Goal: Navigation & Orientation: Find specific page/section

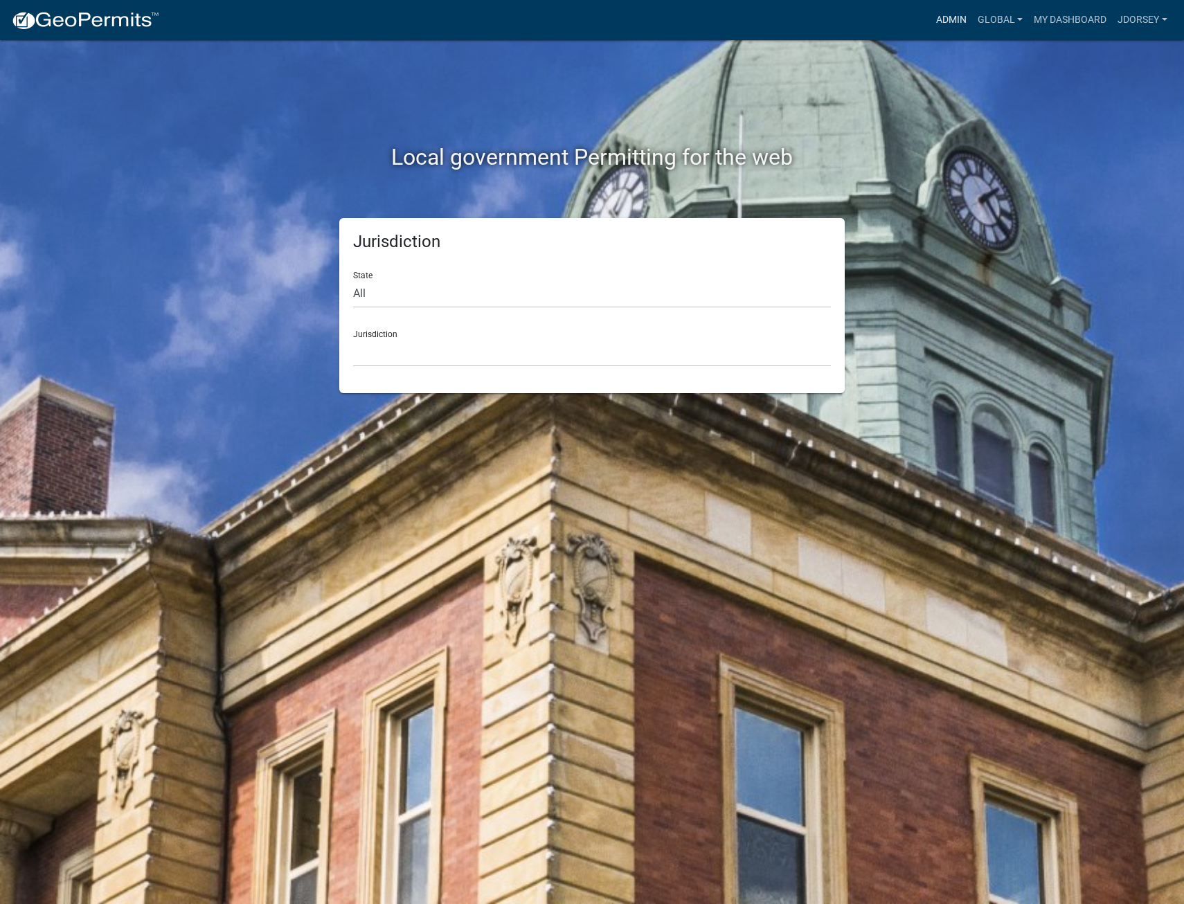
click at [939, 15] on link "Admin" at bounding box center [952, 20] width 42 height 26
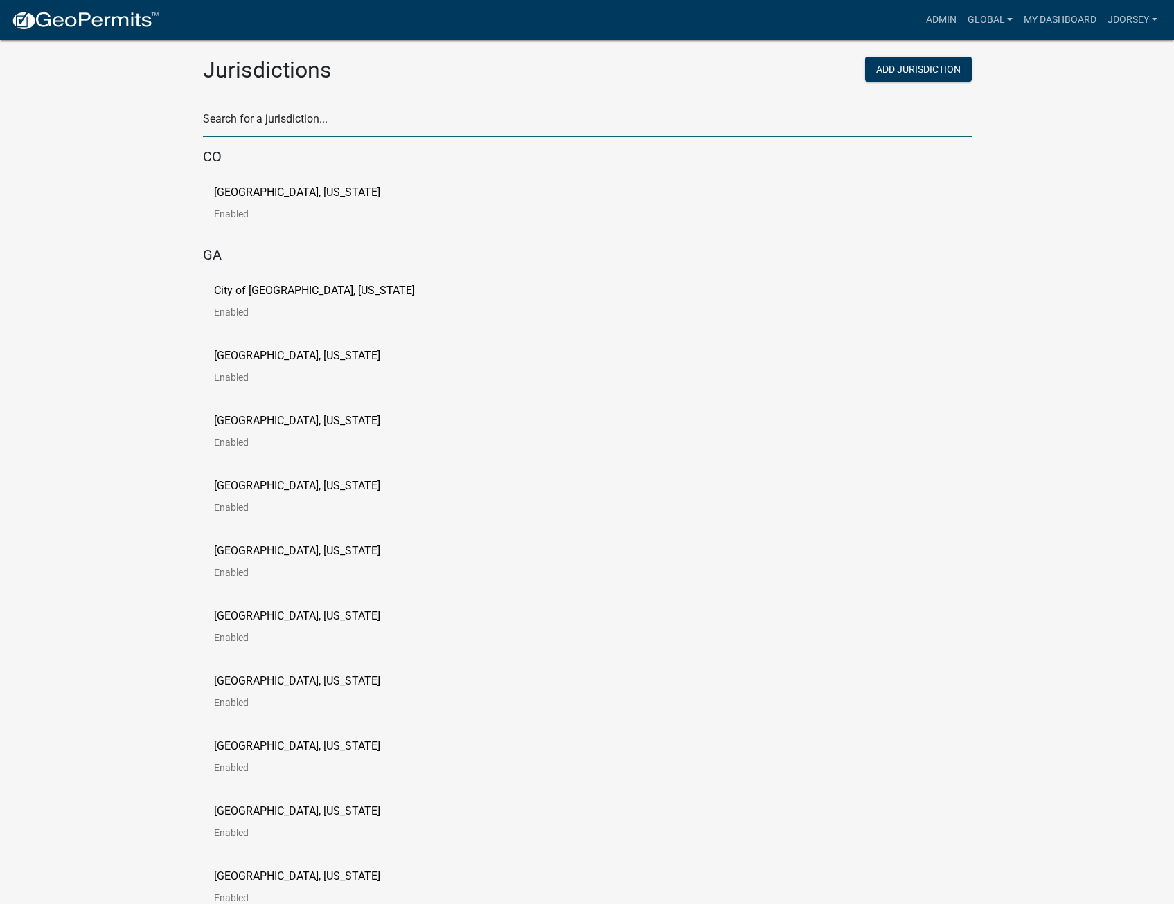
click at [276, 120] on input "text" at bounding box center [587, 123] width 769 height 28
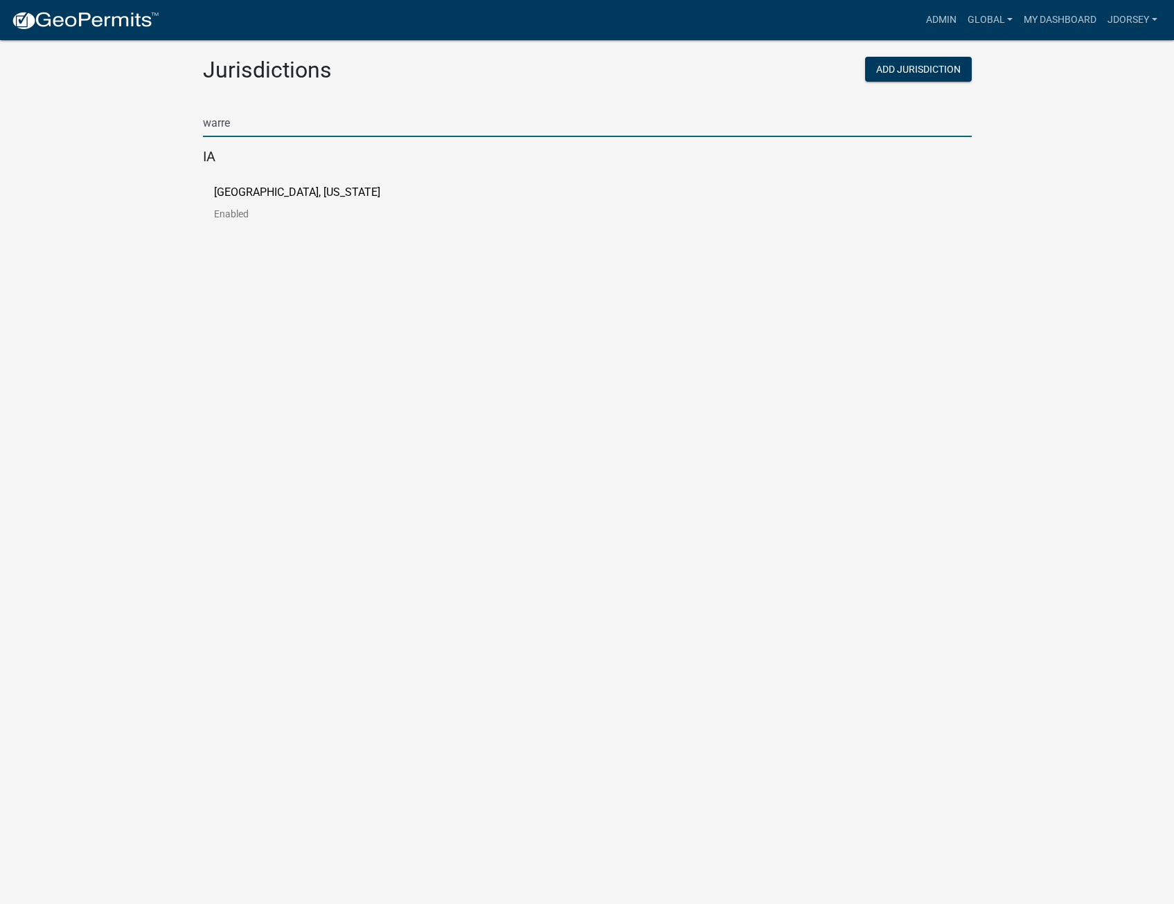
type input "warre"
click at [237, 200] on link "[GEOGRAPHIC_DATA], [US_STATE] Enabled" at bounding box center [308, 208] width 188 height 43
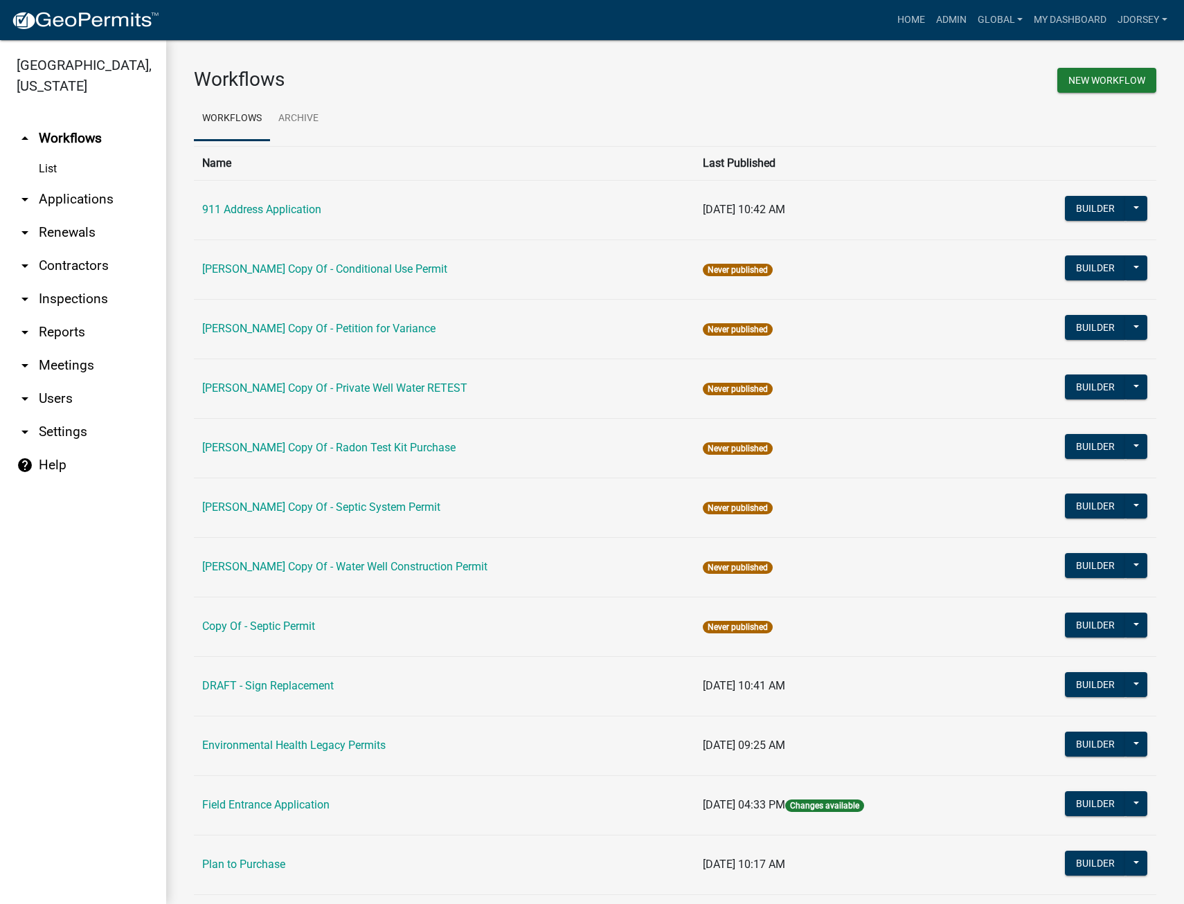
click at [55, 449] on link "help Help" at bounding box center [83, 465] width 166 height 33
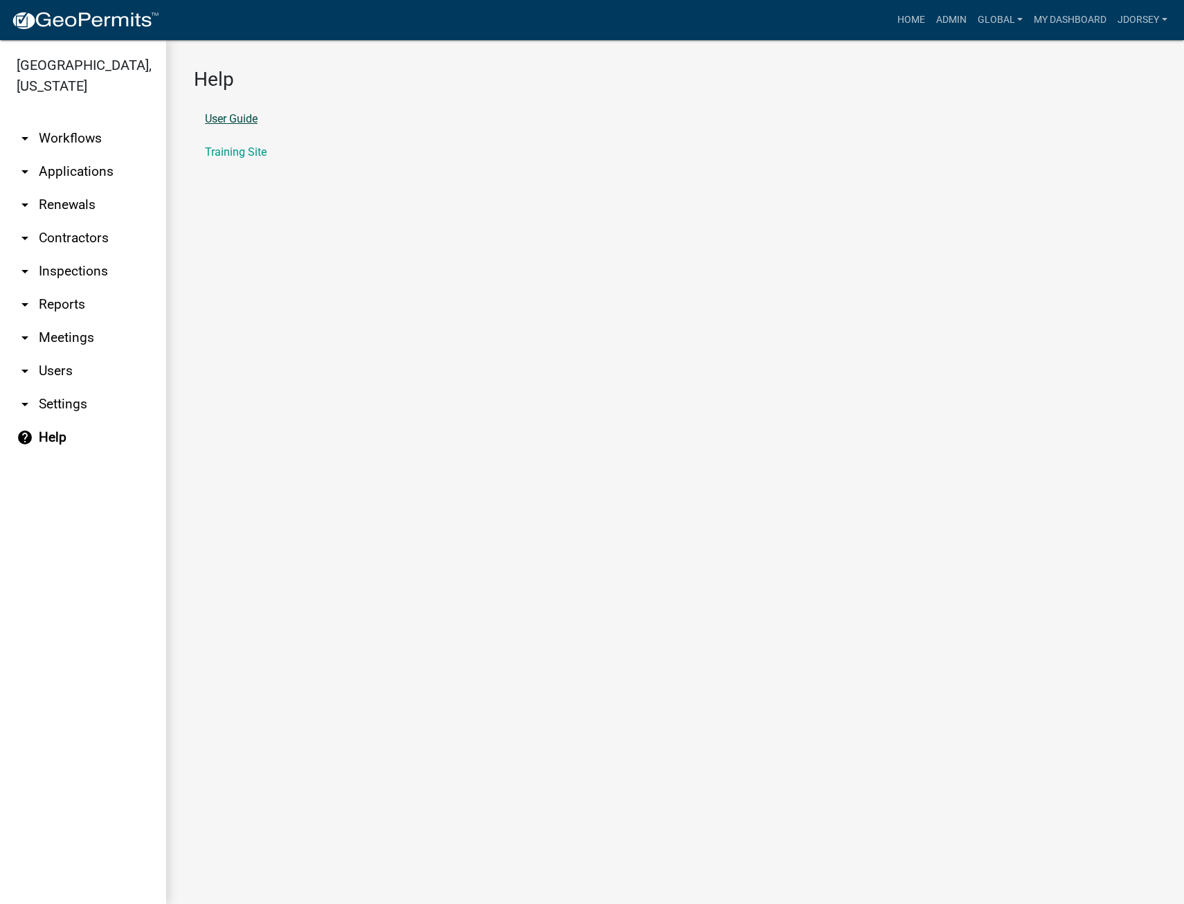
click at [236, 118] on link "User Guide" at bounding box center [231, 119] width 53 height 11
click at [51, 155] on link "arrow_drop_down Applications" at bounding box center [83, 171] width 166 height 33
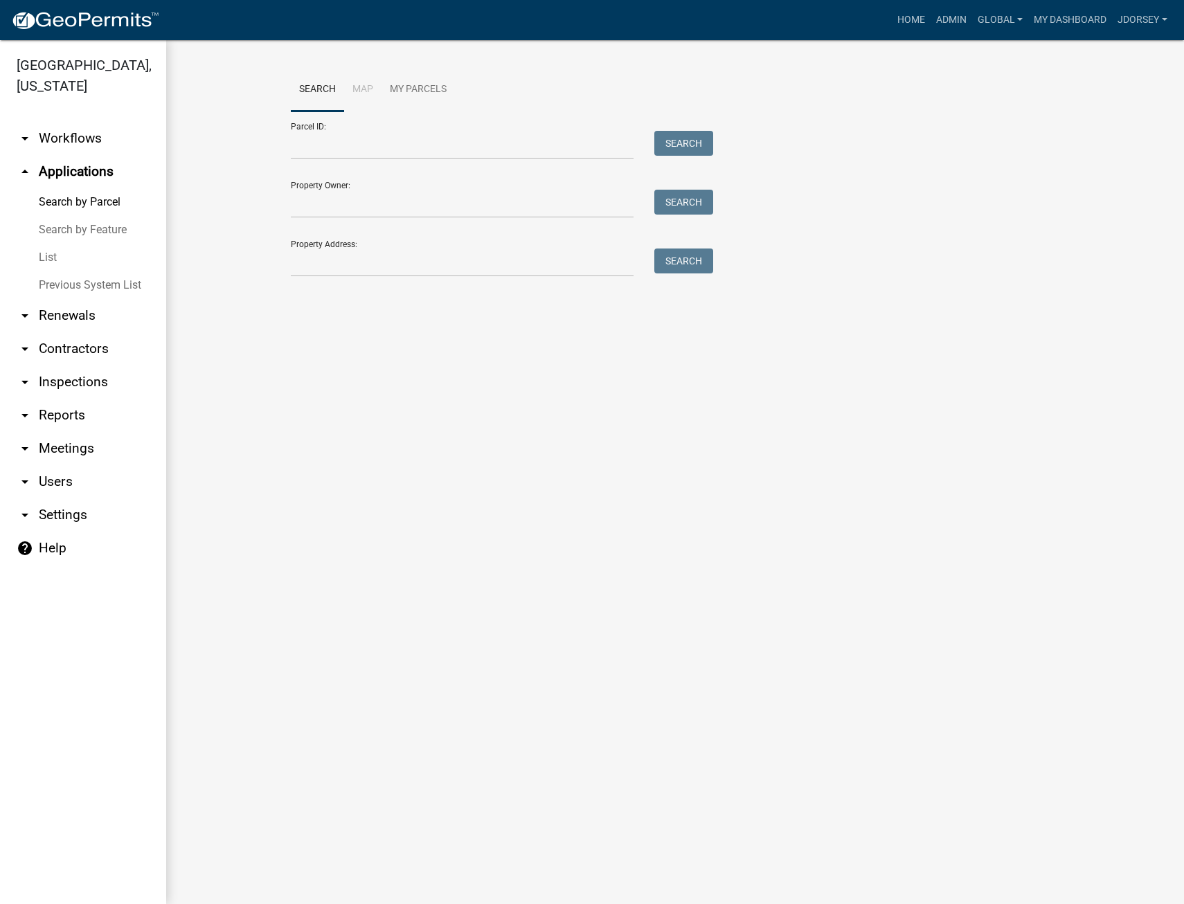
click at [22, 407] on icon "arrow_drop_down" at bounding box center [25, 415] width 17 height 17
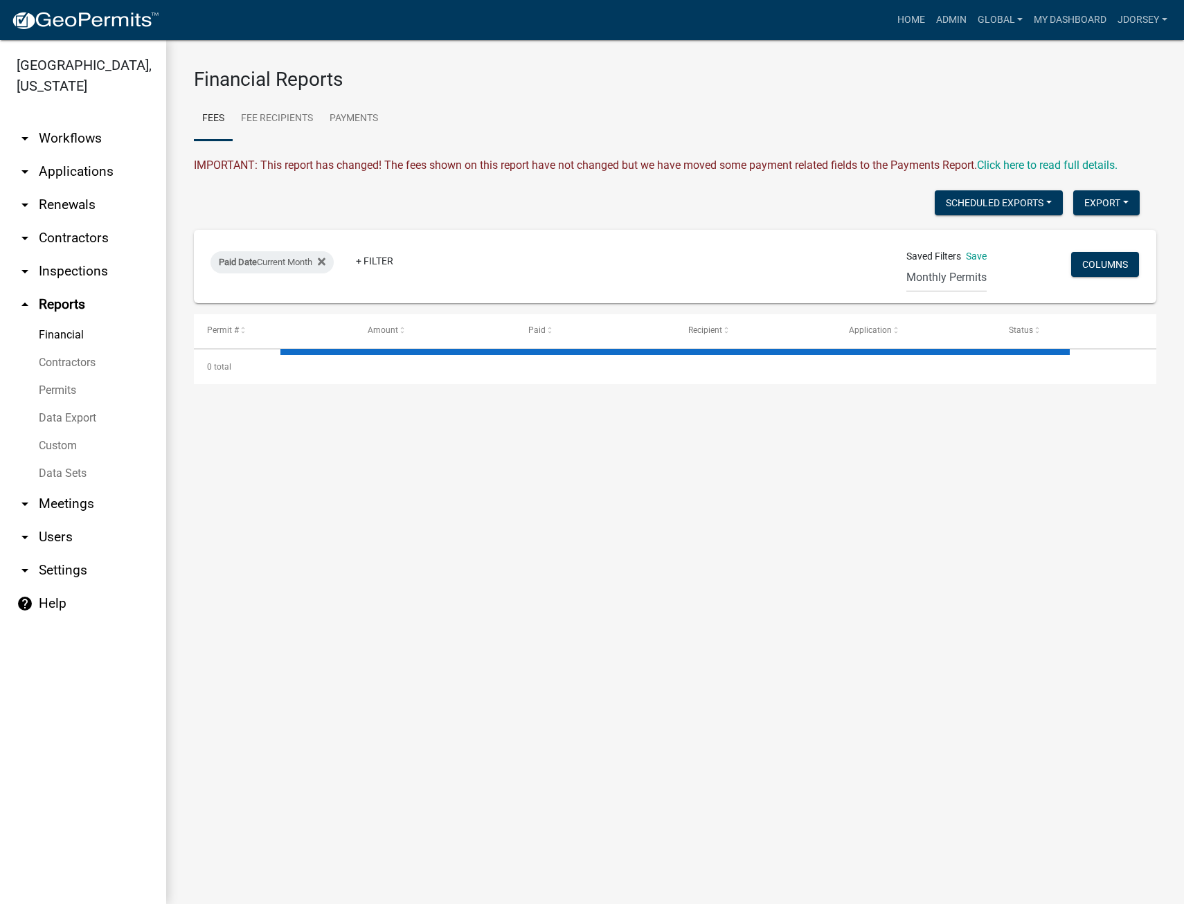
click at [19, 296] on icon "arrow_drop_up" at bounding box center [25, 304] width 17 height 17
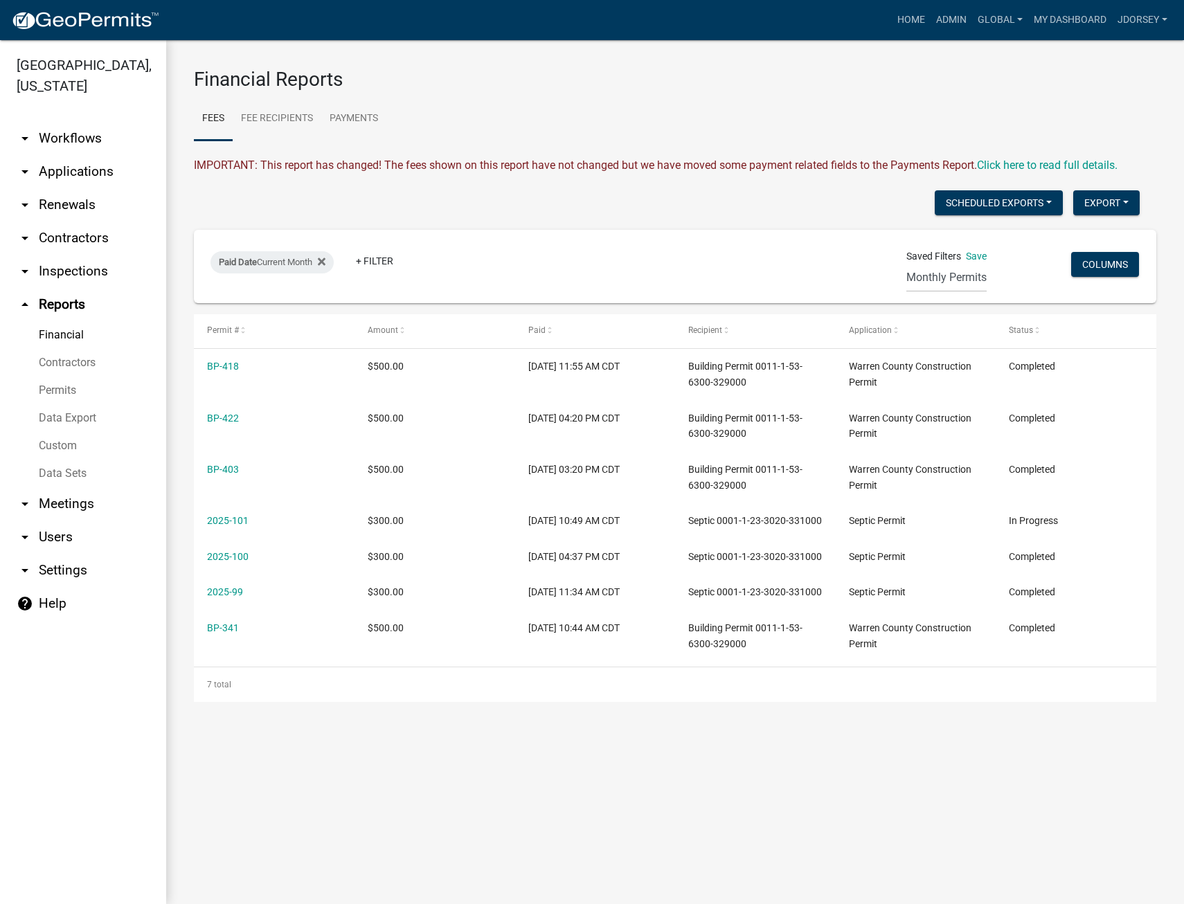
click at [60, 460] on link "Data Sets" at bounding box center [83, 474] width 166 height 28
